Goal: Find contact information: Find contact information

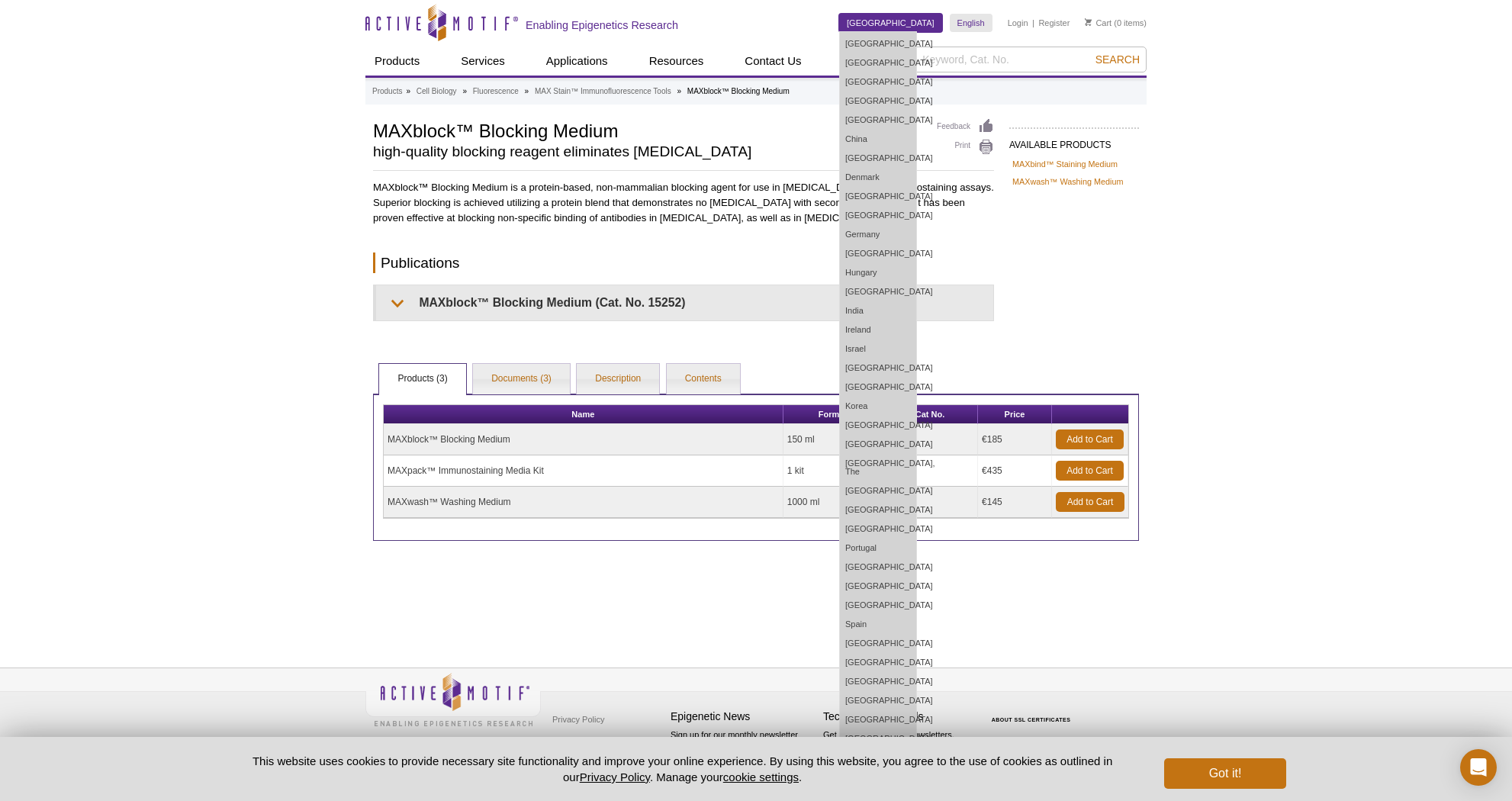
click at [910, 22] on link "[GEOGRAPHIC_DATA]" at bounding box center [891, 22] width 103 height 18
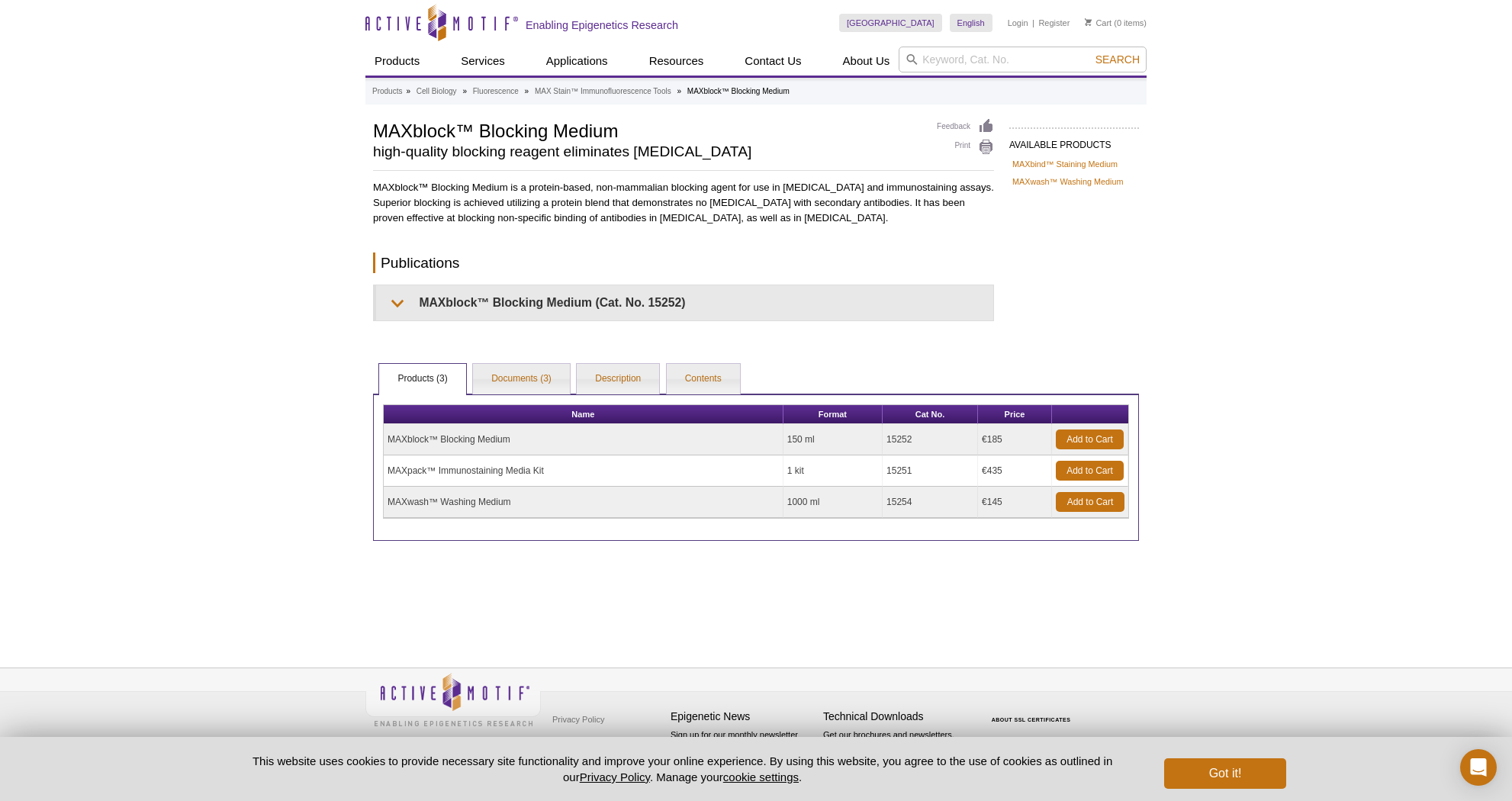
click at [1151, 319] on div "Active Motif Logo Enabling Epigenetics Research 0 Search Skip to content Active…" at bounding box center [756, 400] width 1512 height 801
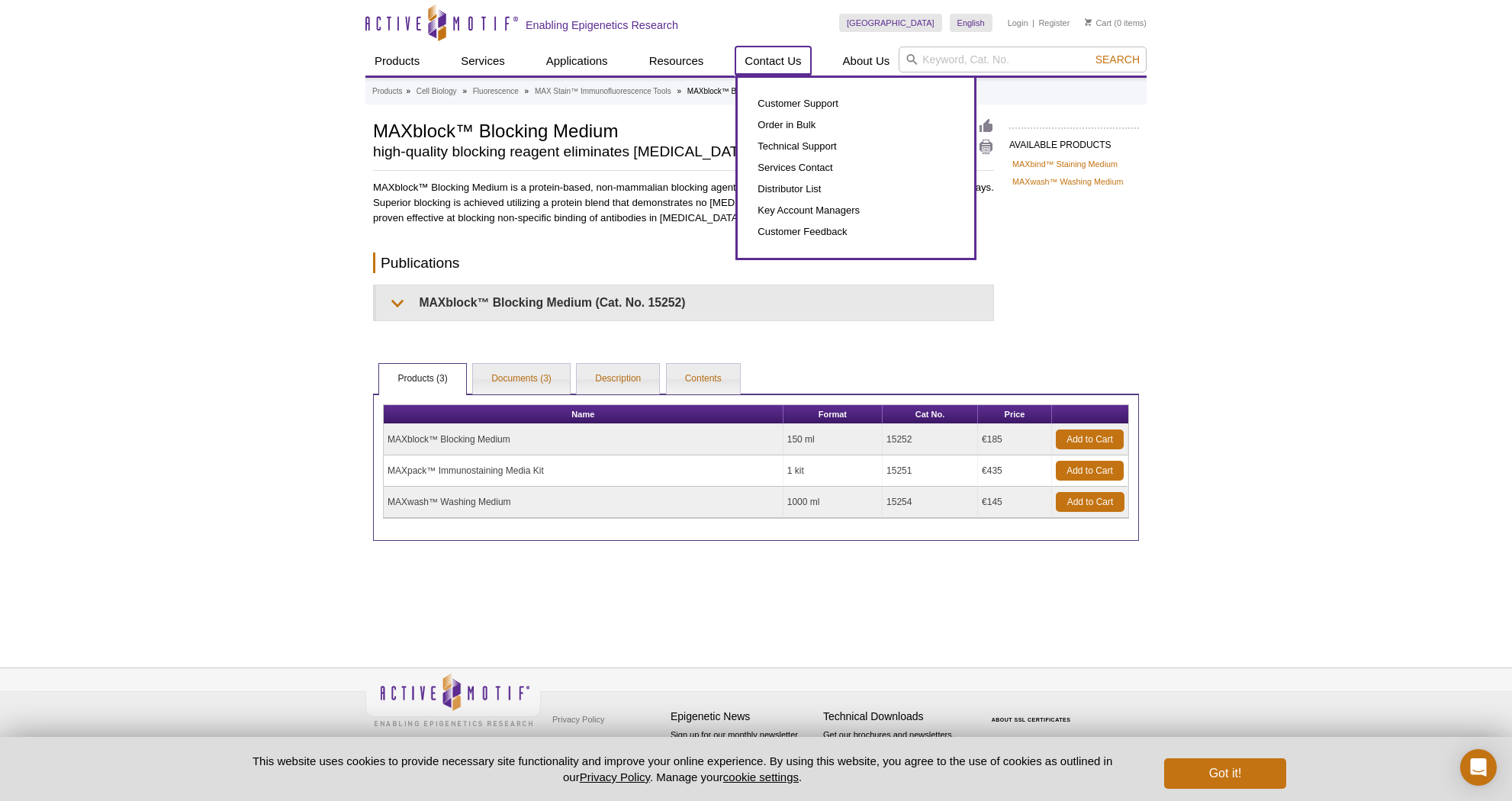
click at [761, 53] on link "Contact Us" at bounding box center [772, 61] width 75 height 29
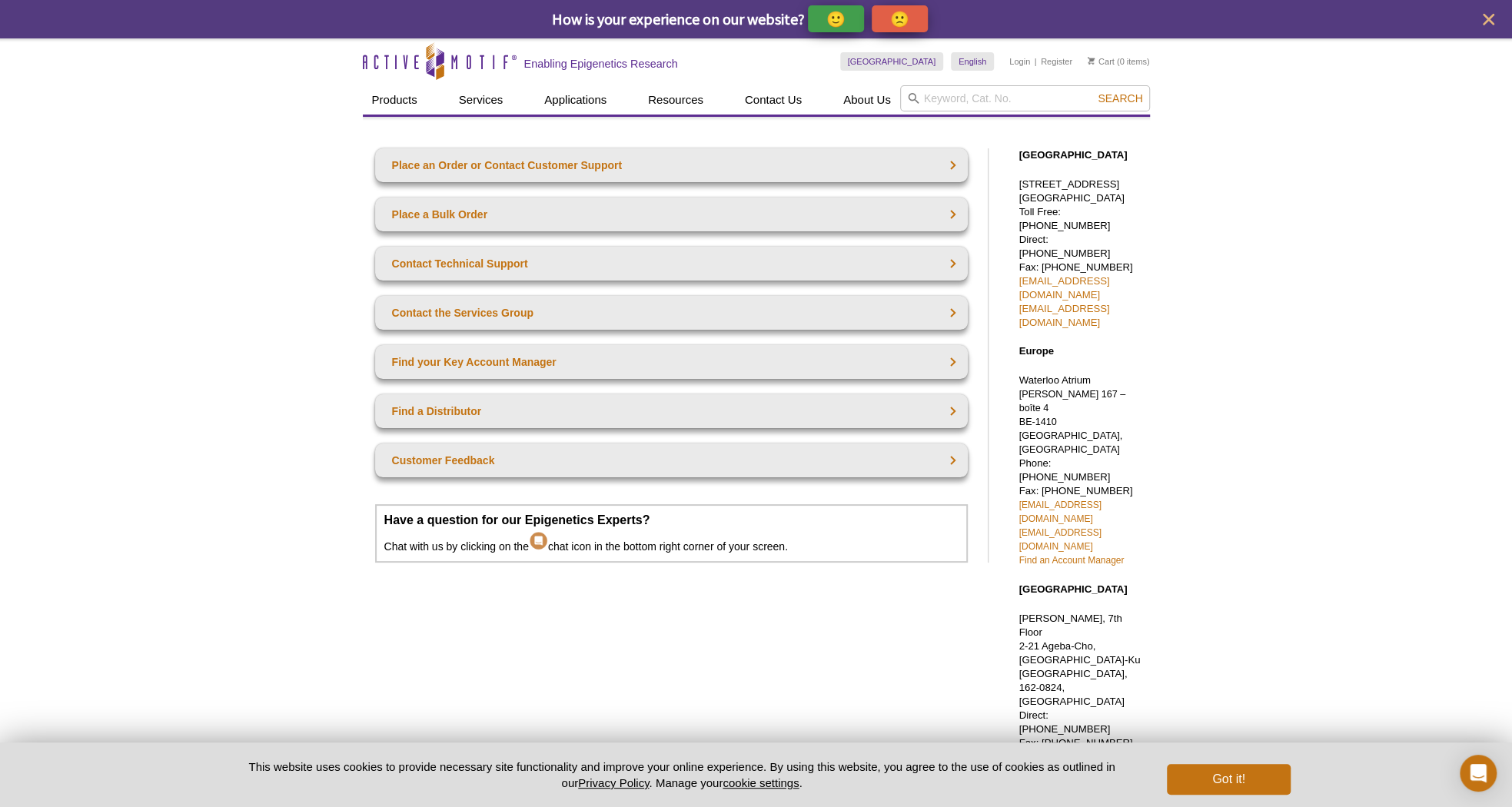
click at [536, 146] on div "Place an Order or Contact Customer Support Place a Bulk Order Contact Technical…" at bounding box center [684, 561] width 641 height 856
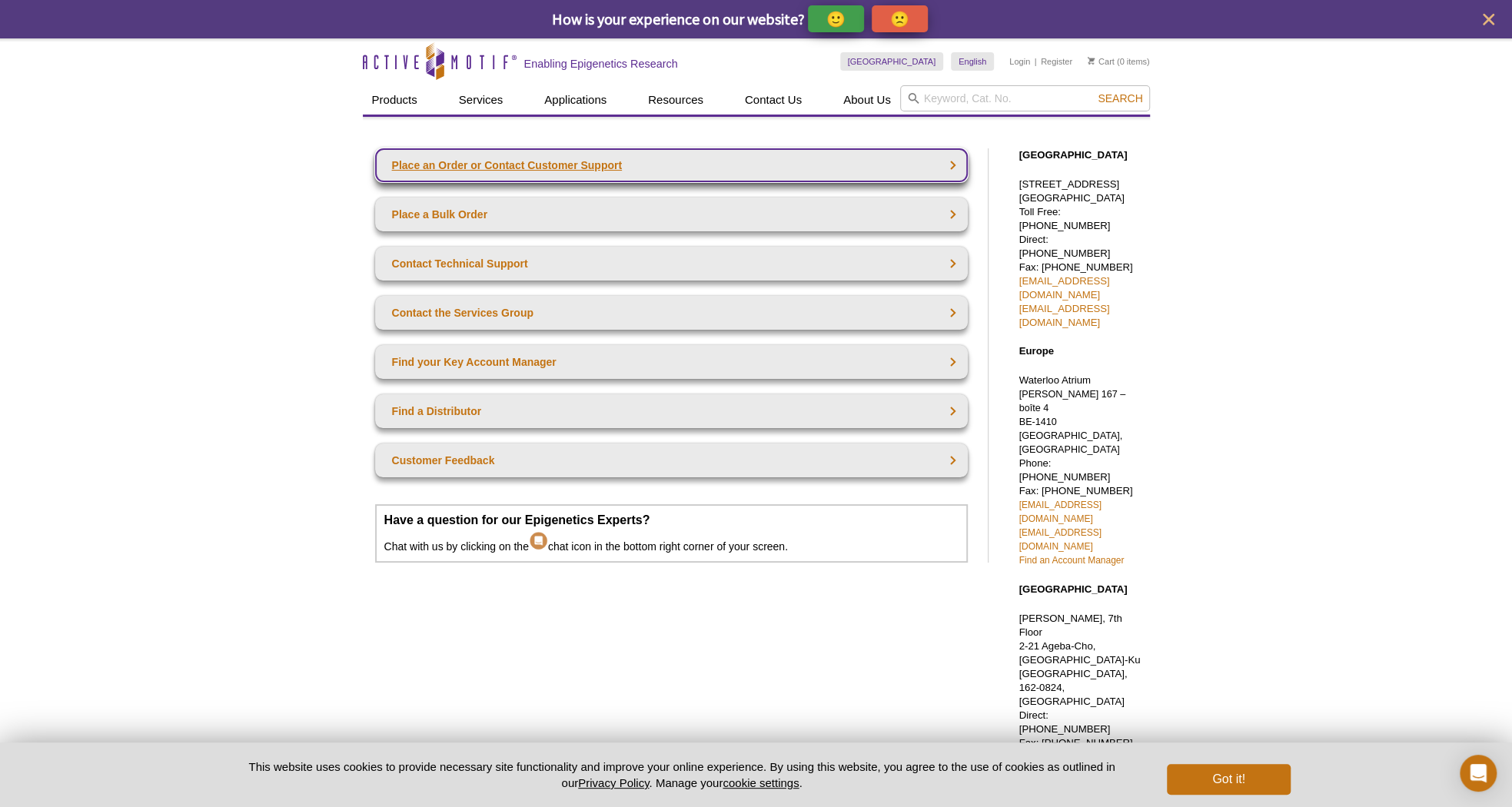
click at [537, 158] on link "Place an Order or Contact Customer Support" at bounding box center [672, 165] width 593 height 34
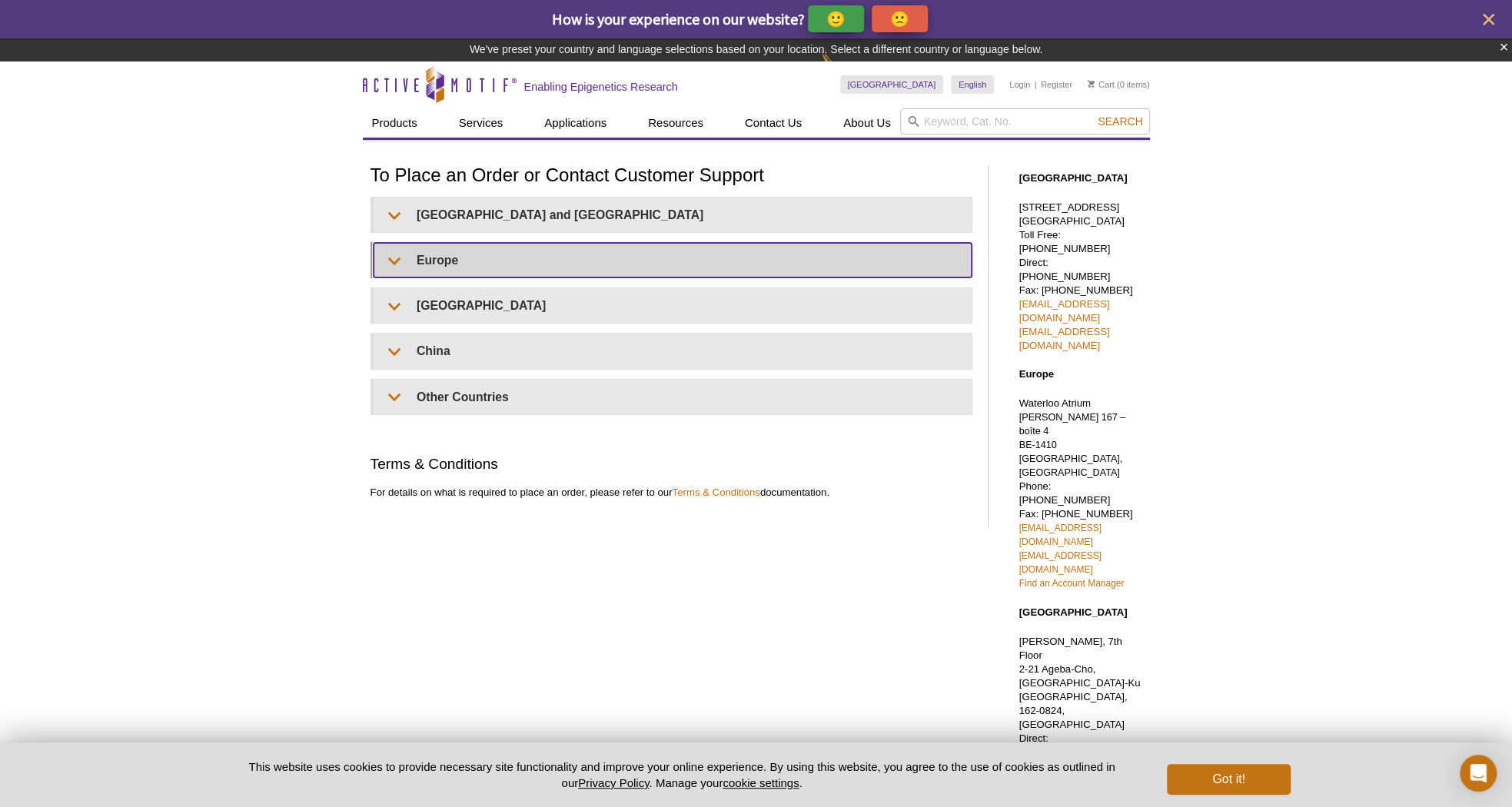
click at [475, 250] on summary "Europe" at bounding box center [673, 260] width 598 height 35
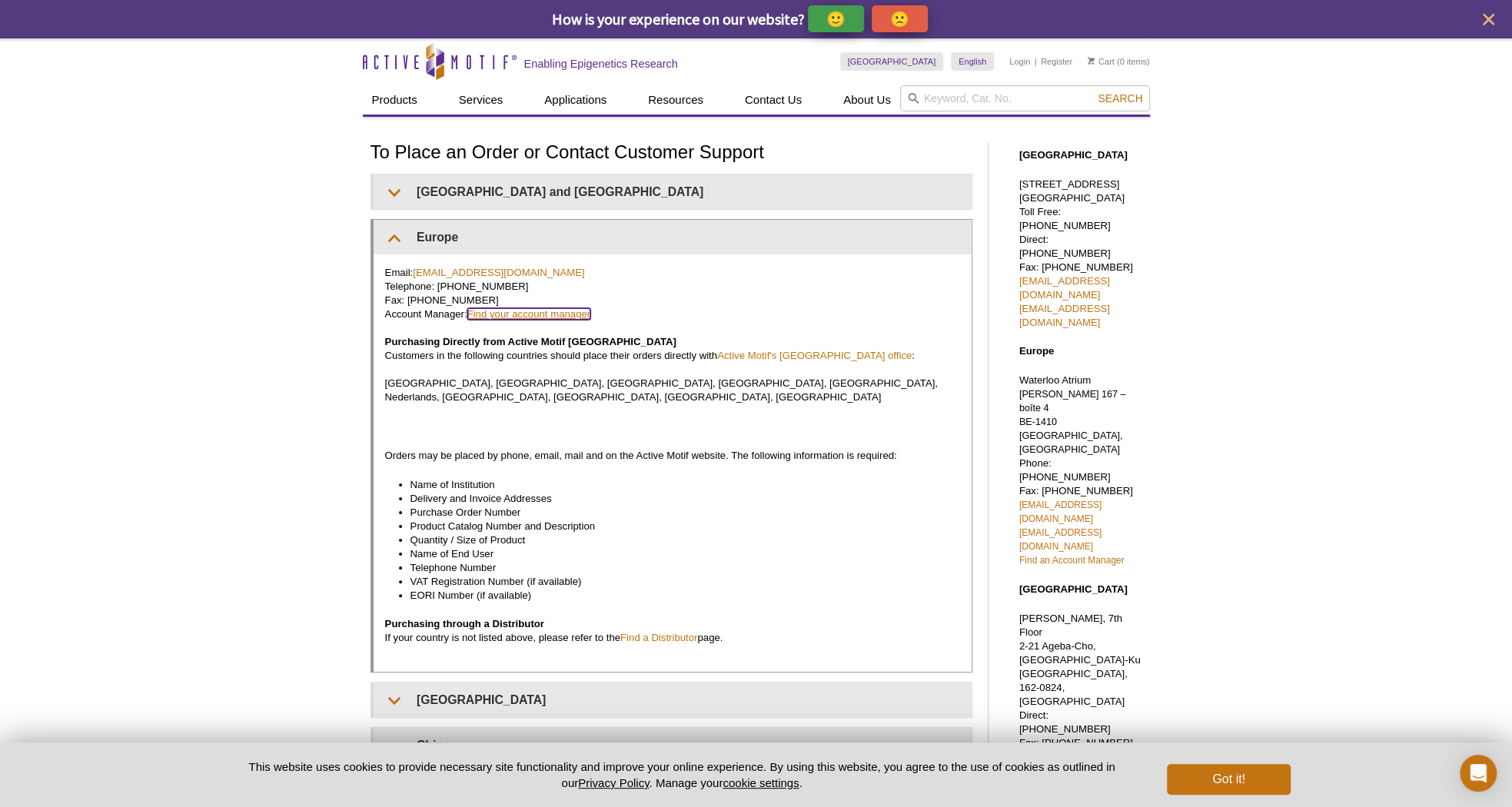
click at [551, 315] on link "Find your account manager" at bounding box center [529, 314] width 124 height 11
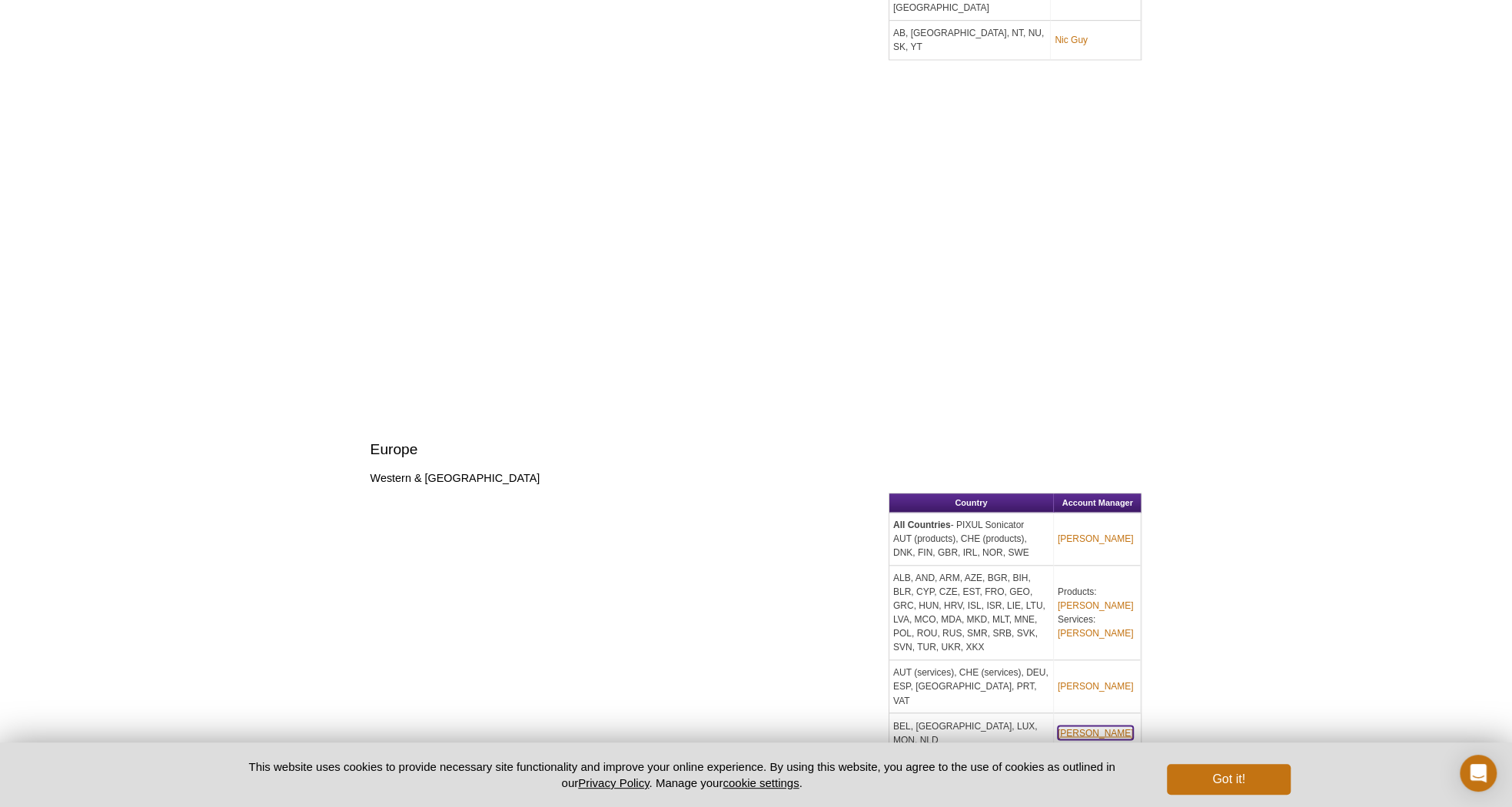
click at [1114, 725] on link "Clement Proux" at bounding box center [1096, 732] width 76 height 14
click at [834, 38] on div "State Account Manager MB, NB, NL, NS, ON, PE, QC Services: Rwik Sen AB, BC, NT,…" at bounding box center [756, 171] width 772 height 474
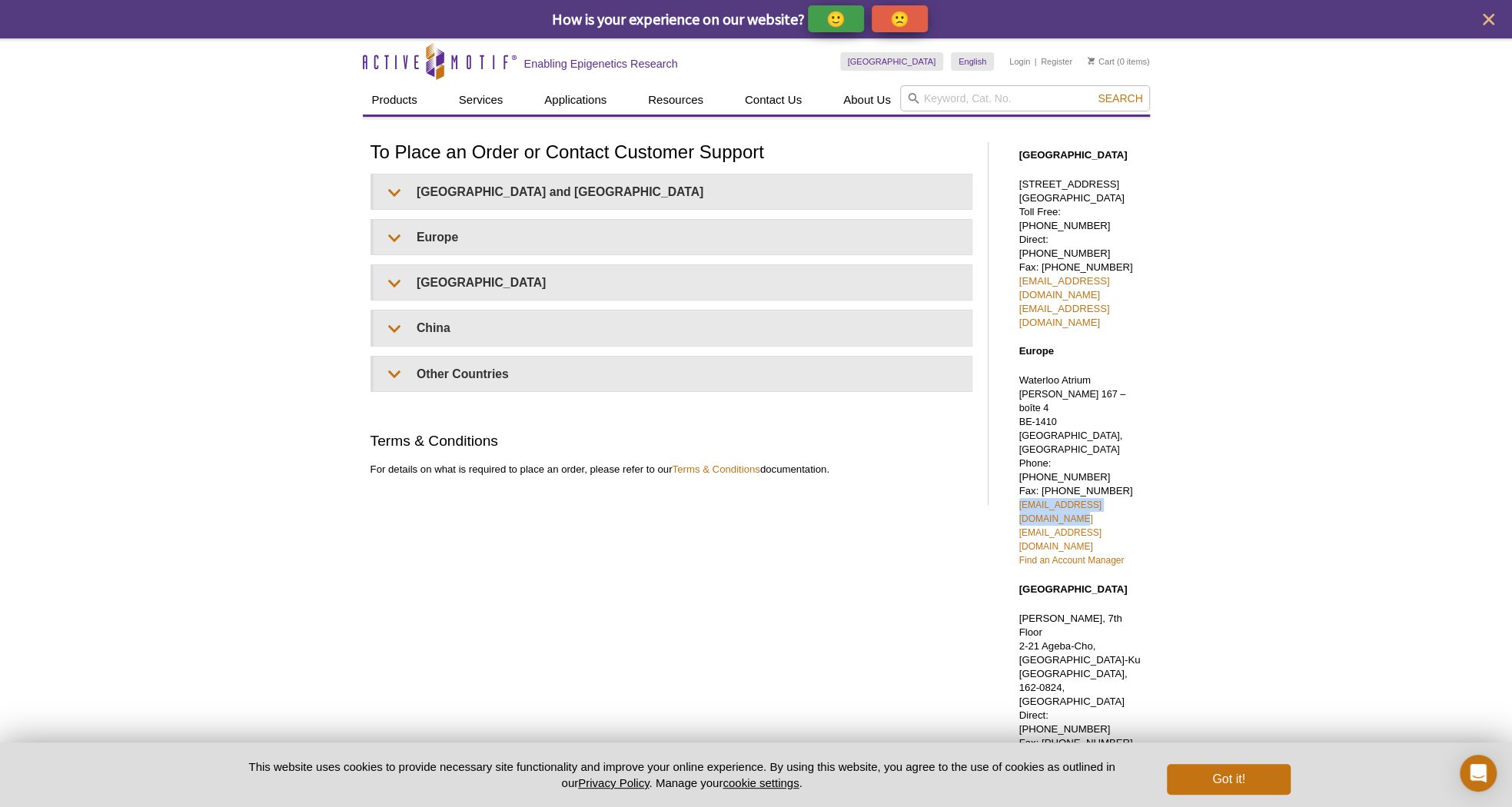
drag, startPoint x: 1145, startPoint y: 406, endPoint x: 1010, endPoint y: 411, distance: 135.1
click at [1010, 411] on div "North America 1914 Palomar Oaks Way, Suite 150 Carlsbad, CA 92008 Toll Free: 87…" at bounding box center [1076, 561] width 146 height 856
copy link "[EMAIL_ADDRESS][DOMAIN_NAME]"
click at [1174, 477] on div "Active Motif Logo Enabling Epigenetics Research 0 Search Skip to content Active…" at bounding box center [756, 598] width 1512 height 1120
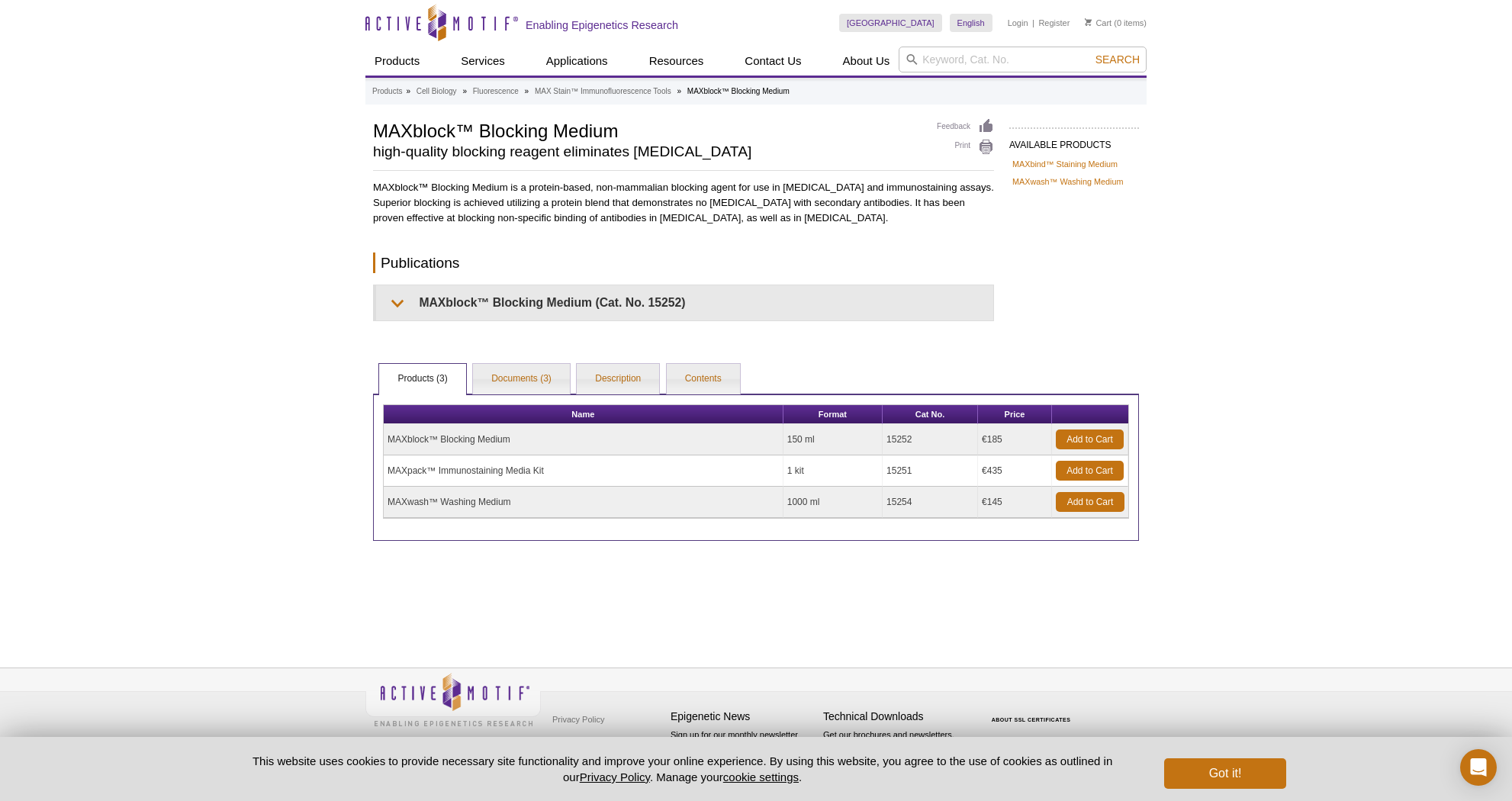
click at [1207, 185] on div "Active Motif Logo Enabling Epigenetics Research 0 Search Skip to content Active…" at bounding box center [756, 400] width 1512 height 801
